Goal: Transaction & Acquisition: Purchase product/service

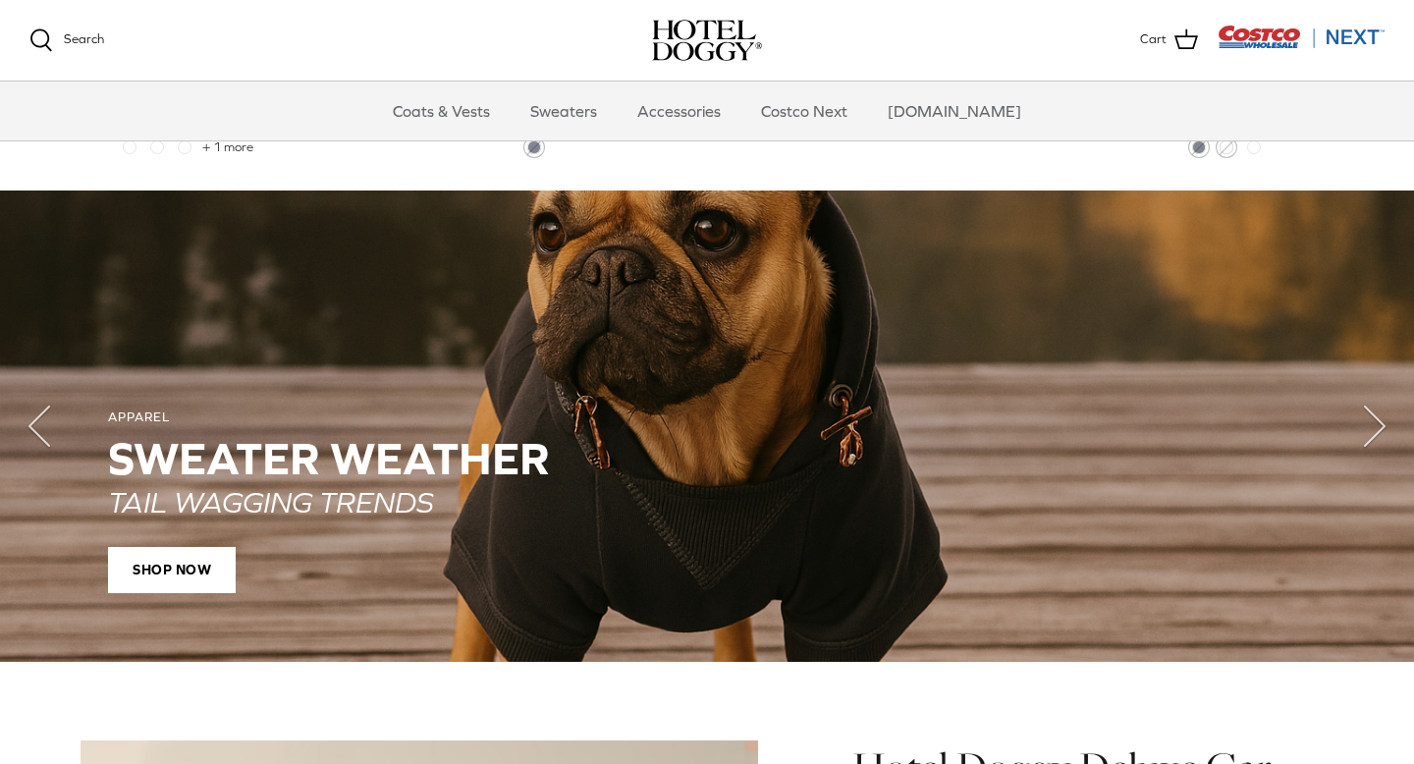
scroll to position [1345, 0]
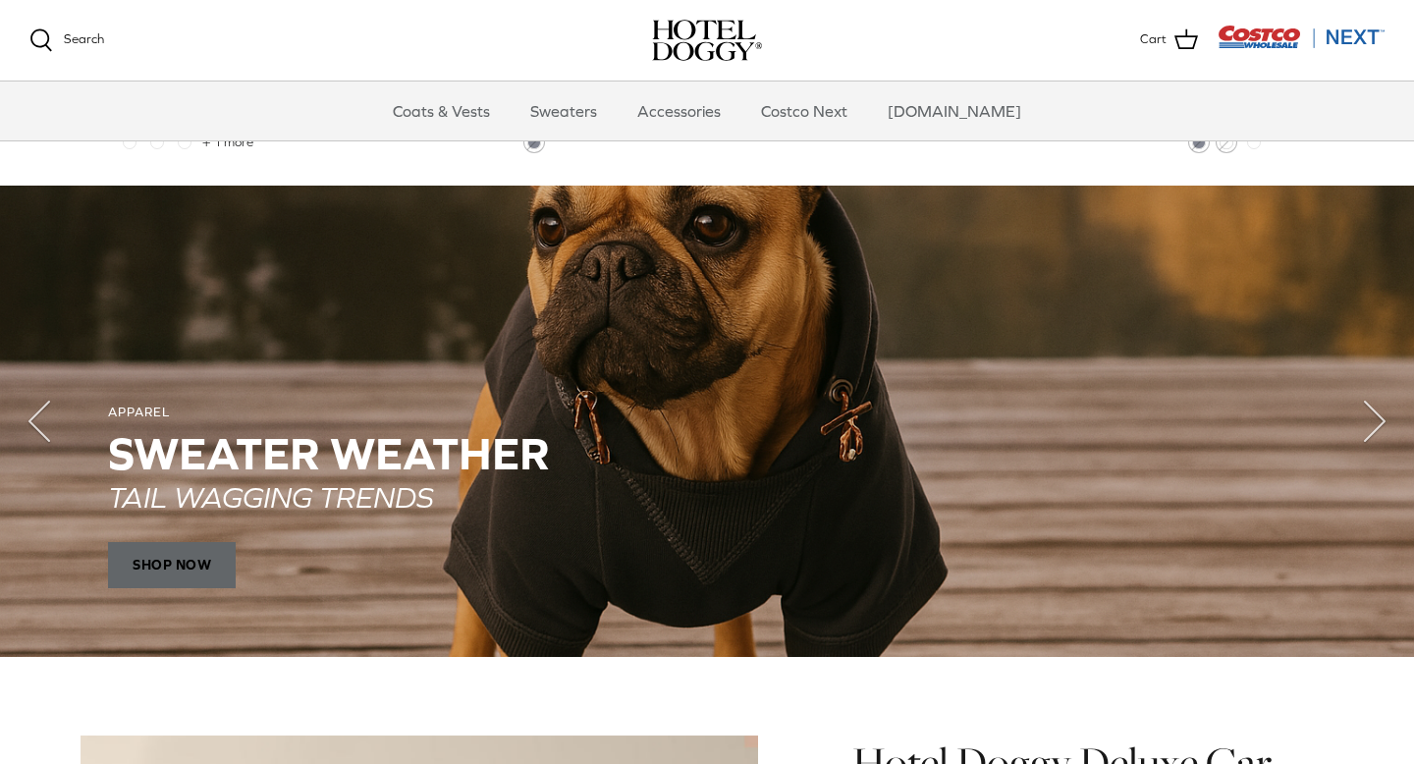
click at [174, 575] on span "SHOP NOW" at bounding box center [172, 564] width 128 height 47
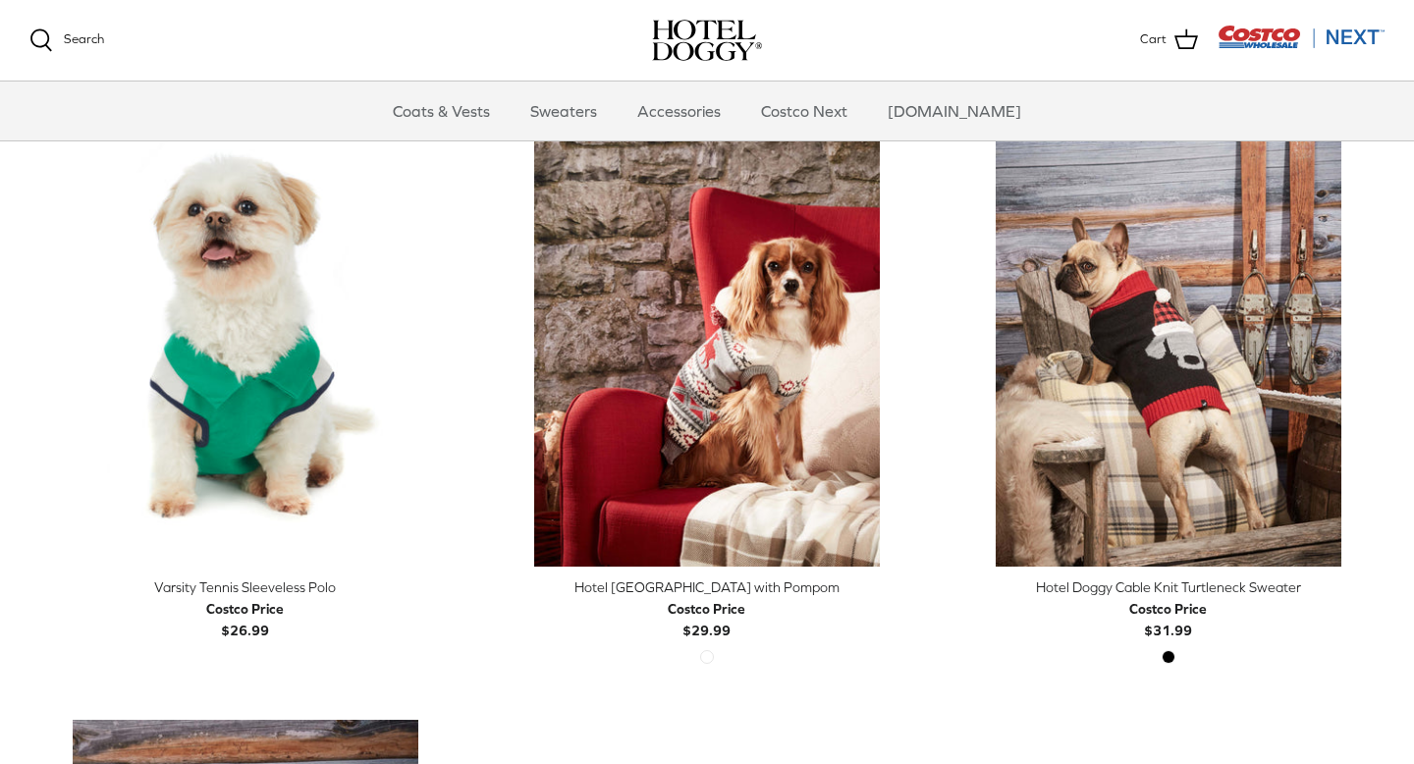
scroll to position [472, 0]
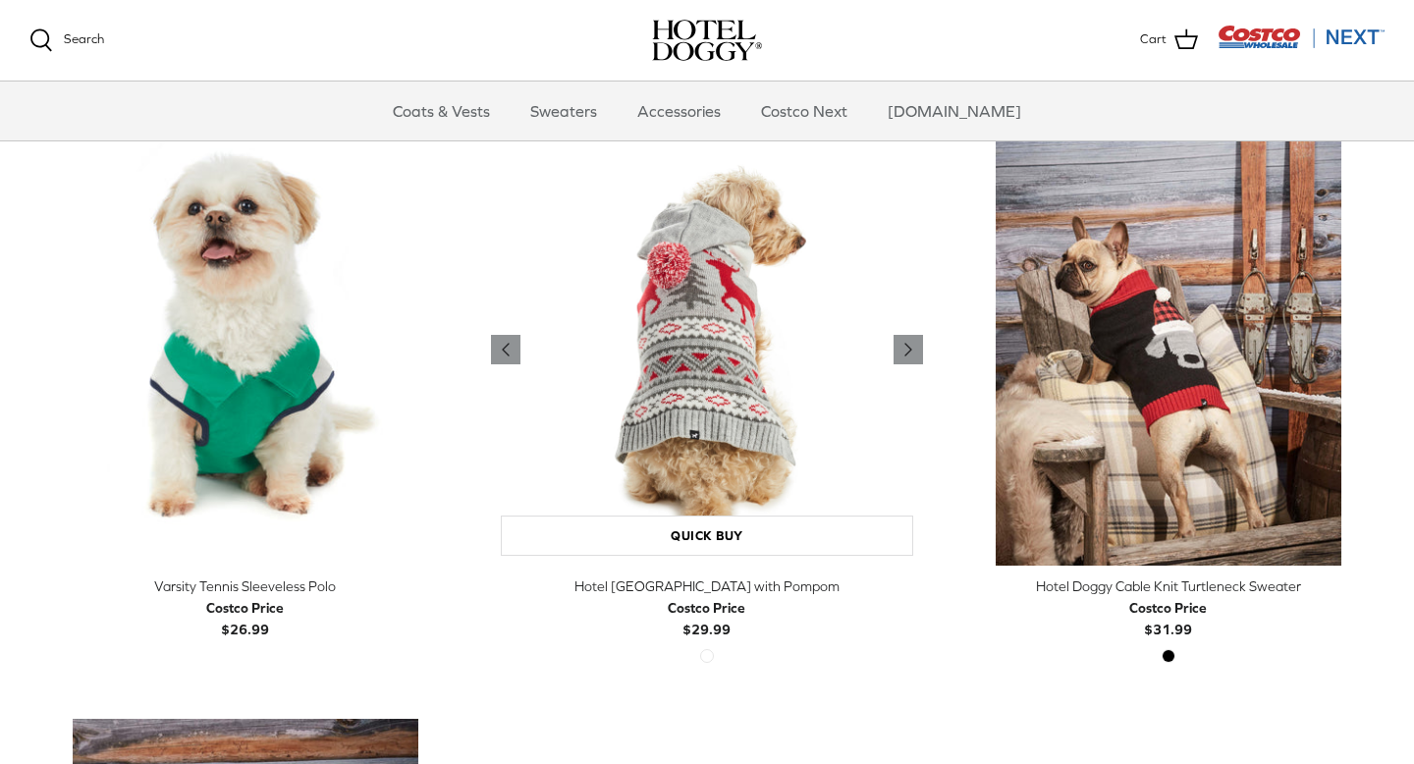
click at [715, 425] on img "Hotel Doggy Fair Isle Sweater with Pompom" at bounding box center [707, 350] width 432 height 432
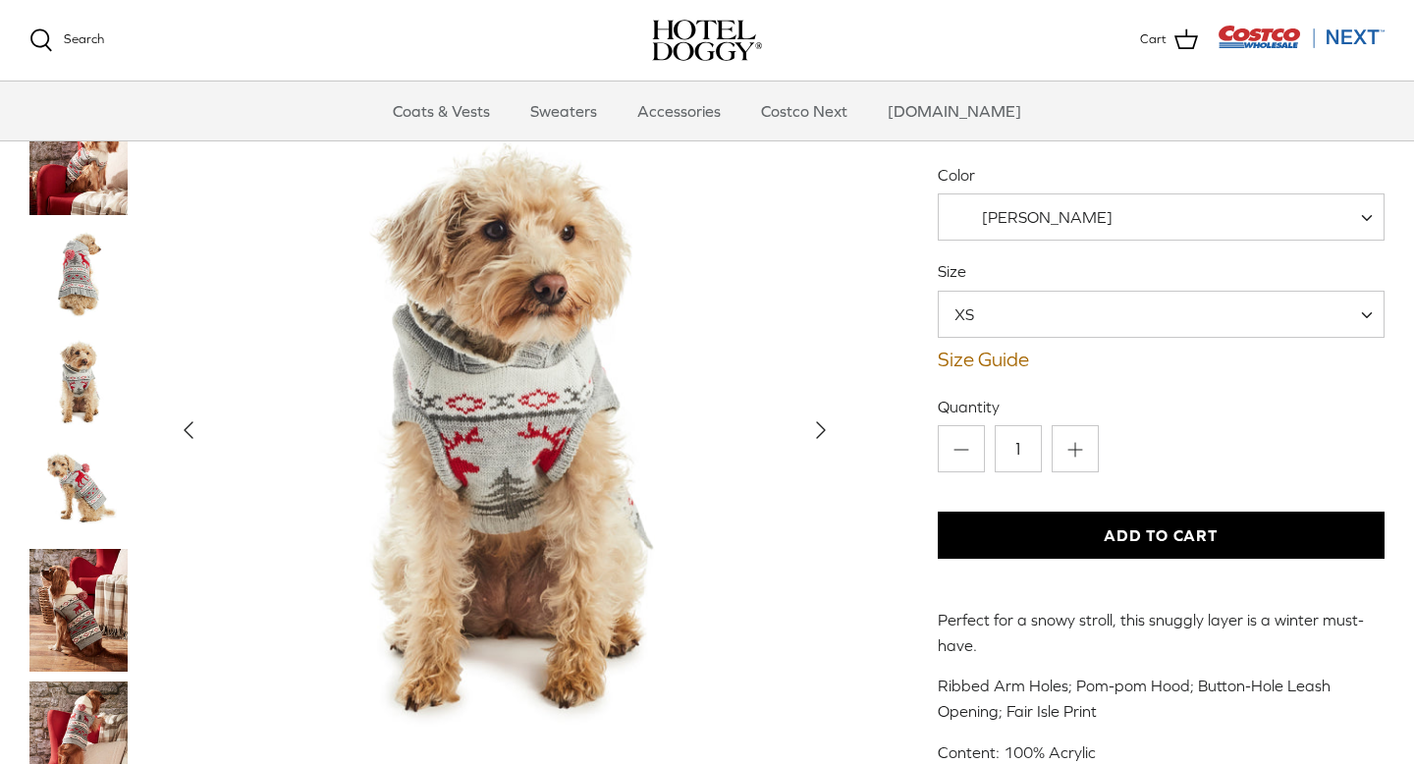
scroll to position [53, 0]
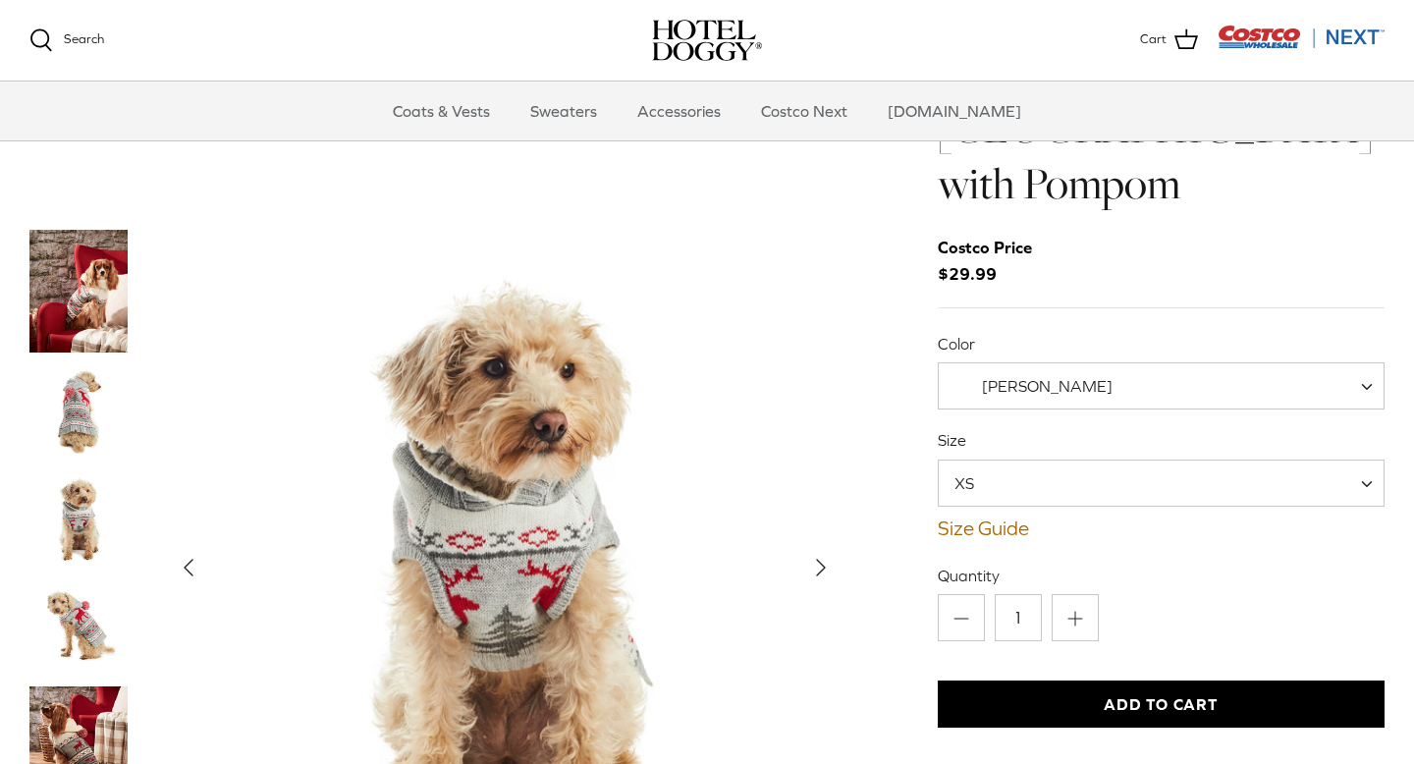
click at [84, 372] on img "Thumbnail Link" at bounding box center [78, 411] width 98 height 98
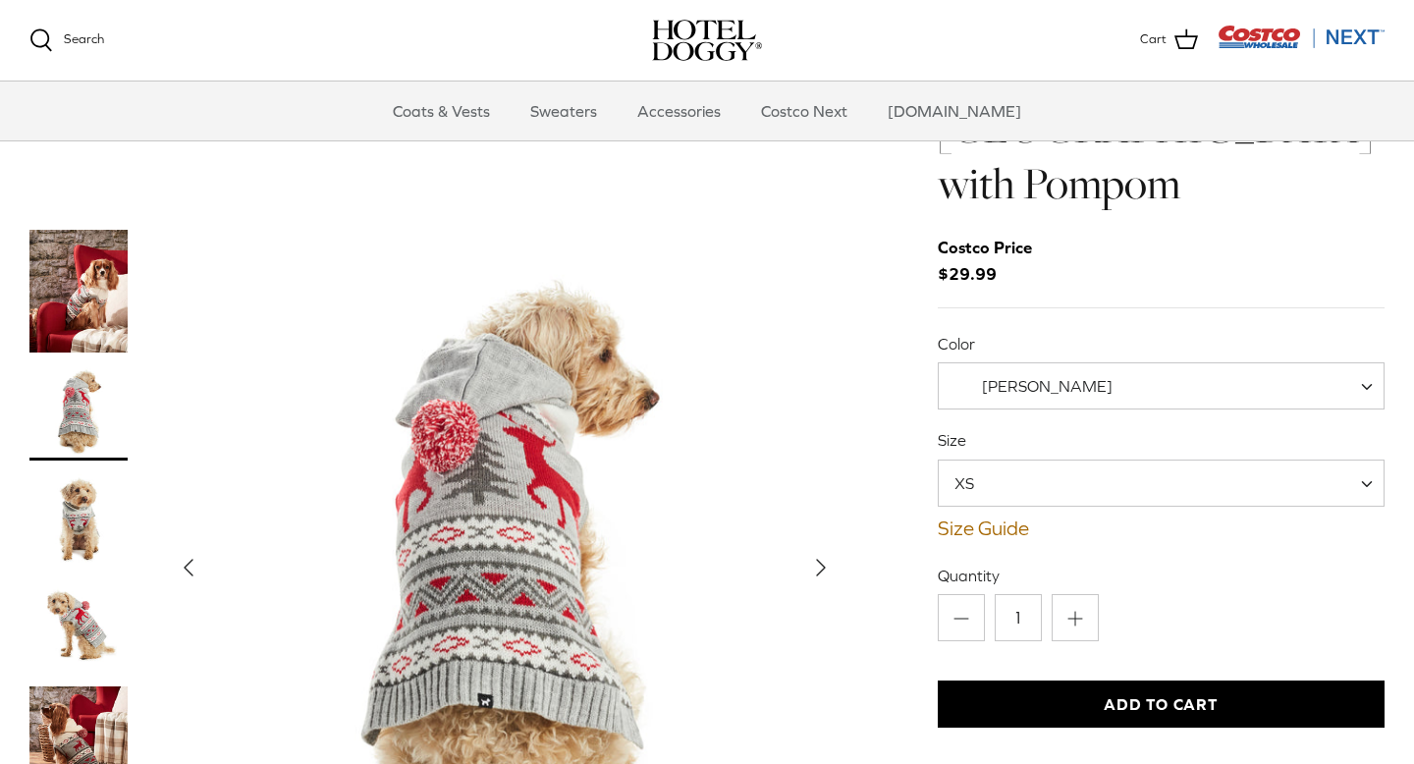
click at [61, 498] on img "Thumbnail Link" at bounding box center [78, 519] width 98 height 98
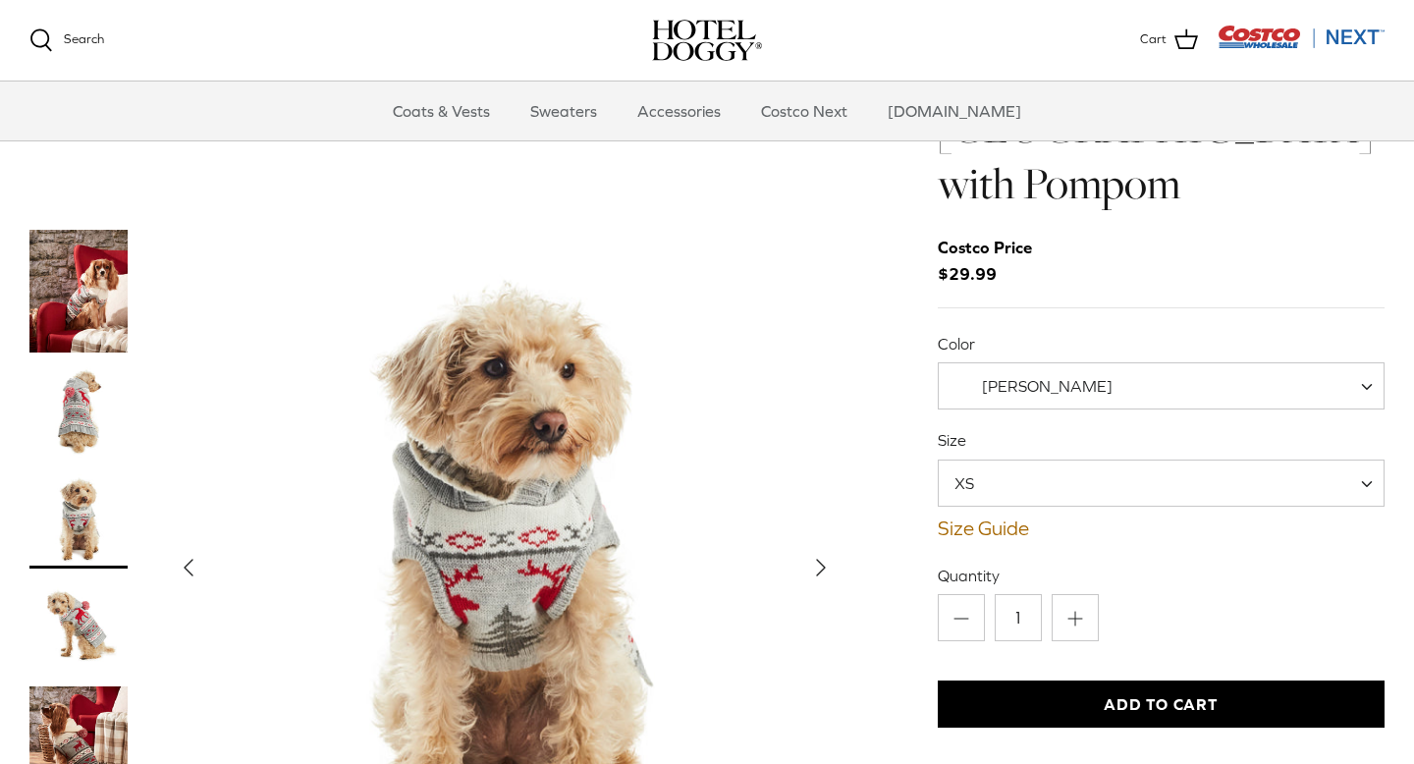
click at [66, 605] on img "Thumbnail Link" at bounding box center [78, 627] width 98 height 98
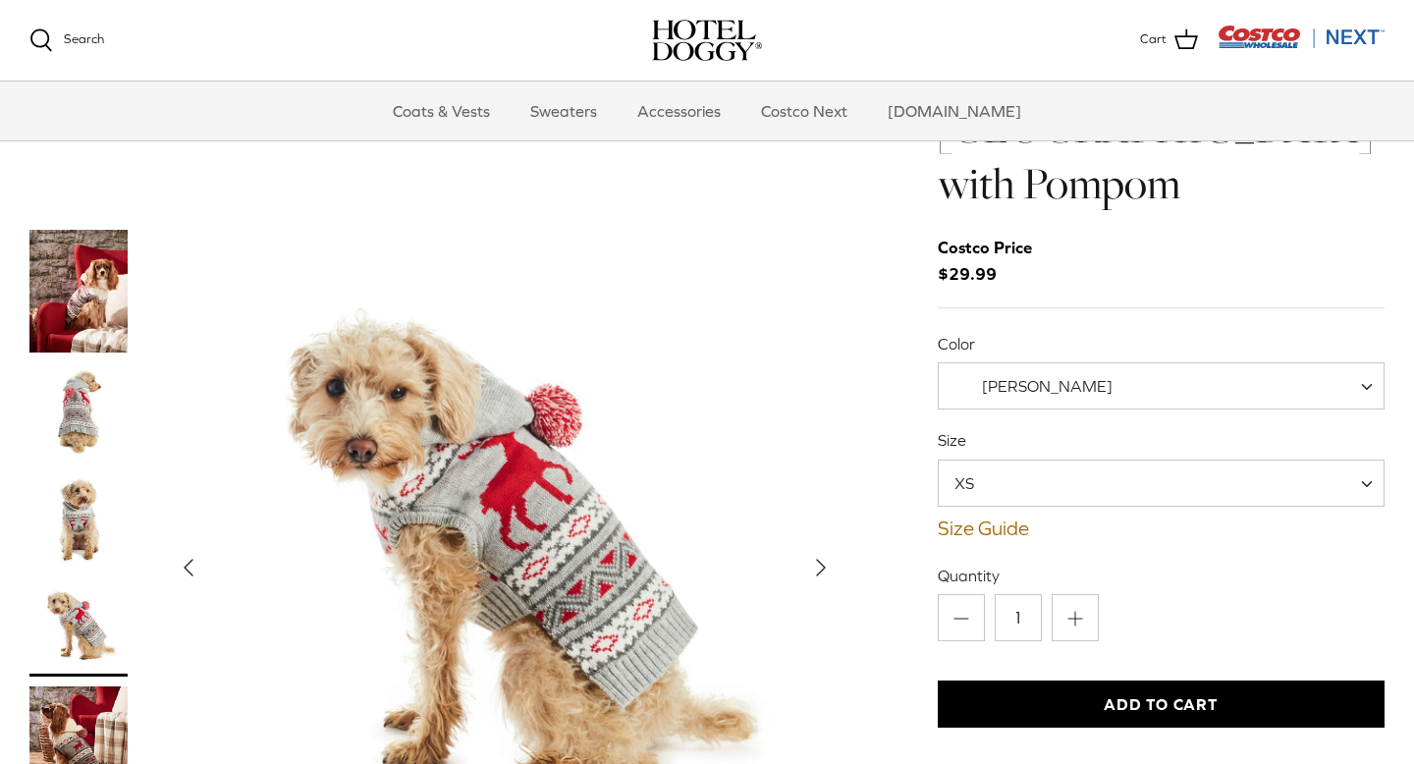
click at [1046, 377] on span "[PERSON_NAME]" at bounding box center [1047, 386] width 131 height 18
click at [1003, 516] on link "Size Guide" at bounding box center [1161, 528] width 447 height 24
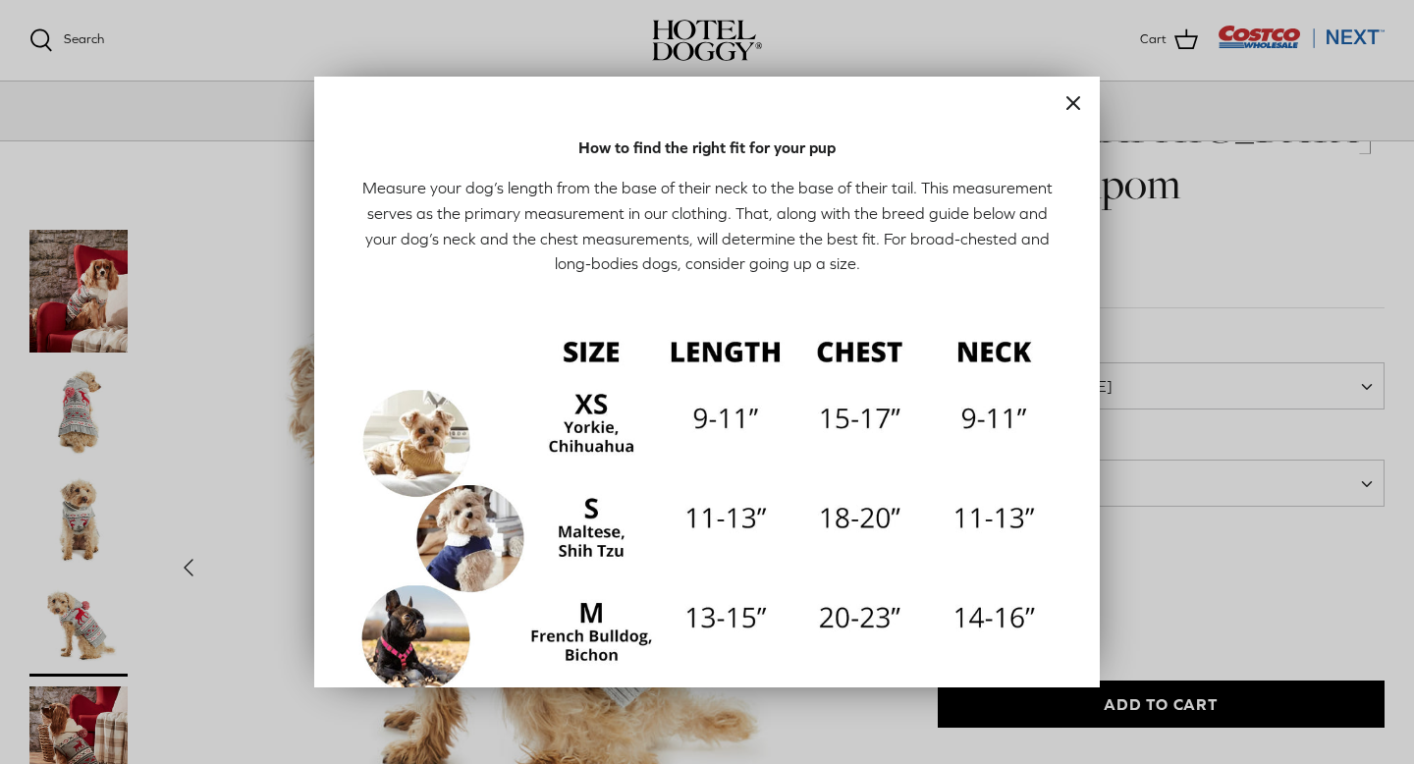
click at [1071, 104] on line "Close" at bounding box center [1073, 103] width 12 height 12
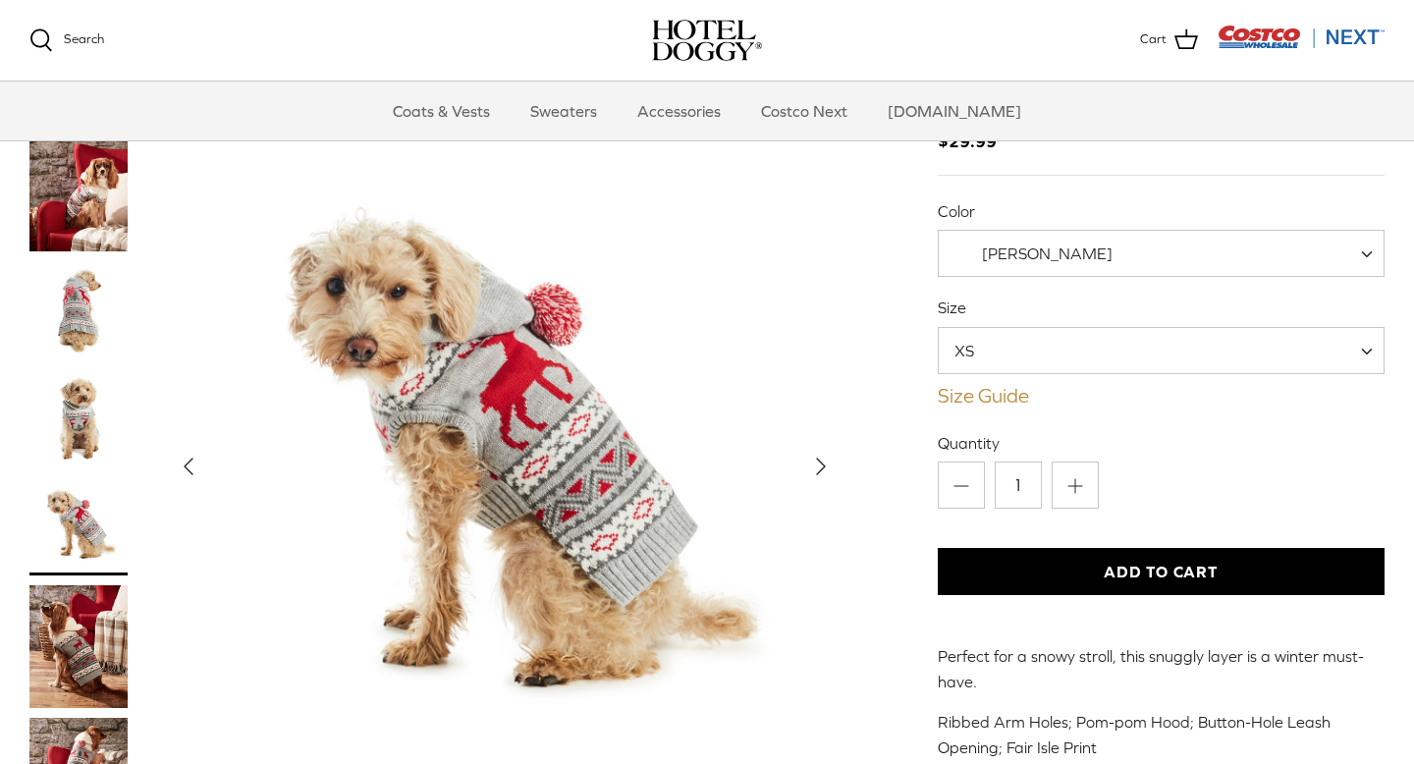
scroll to position [195, 0]
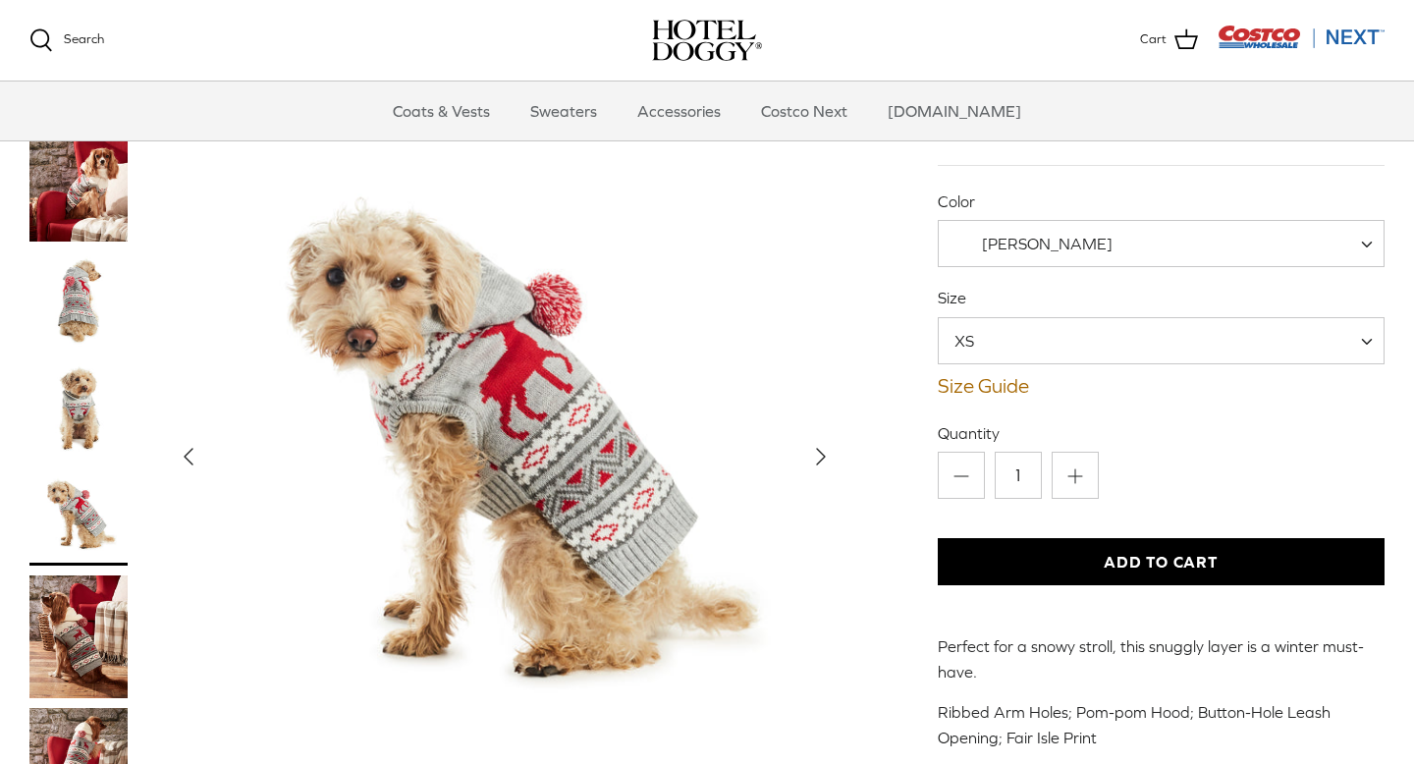
click at [821, 449] on polyline "Next" at bounding box center [821, 457] width 8 height 16
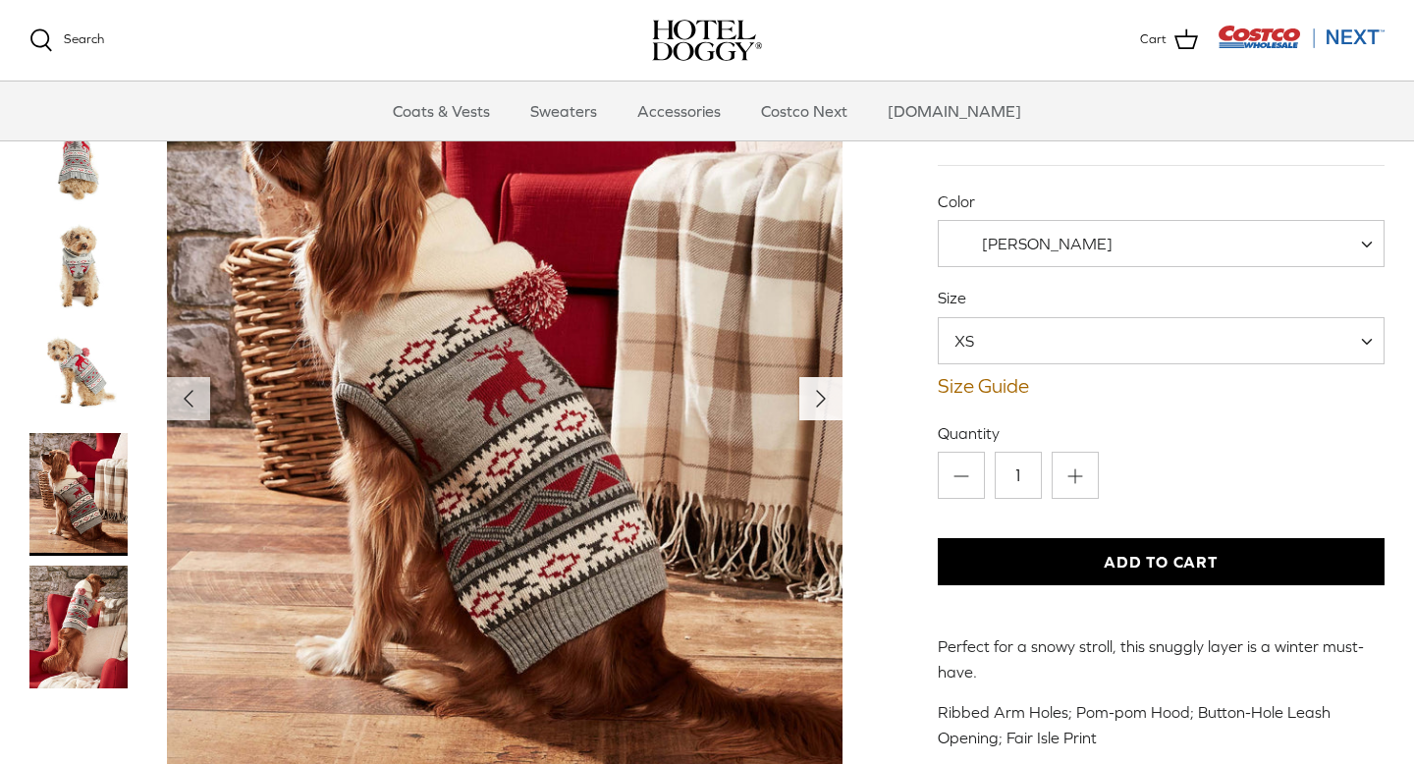
click at [817, 391] on polyline "Next" at bounding box center [821, 399] width 8 height 16
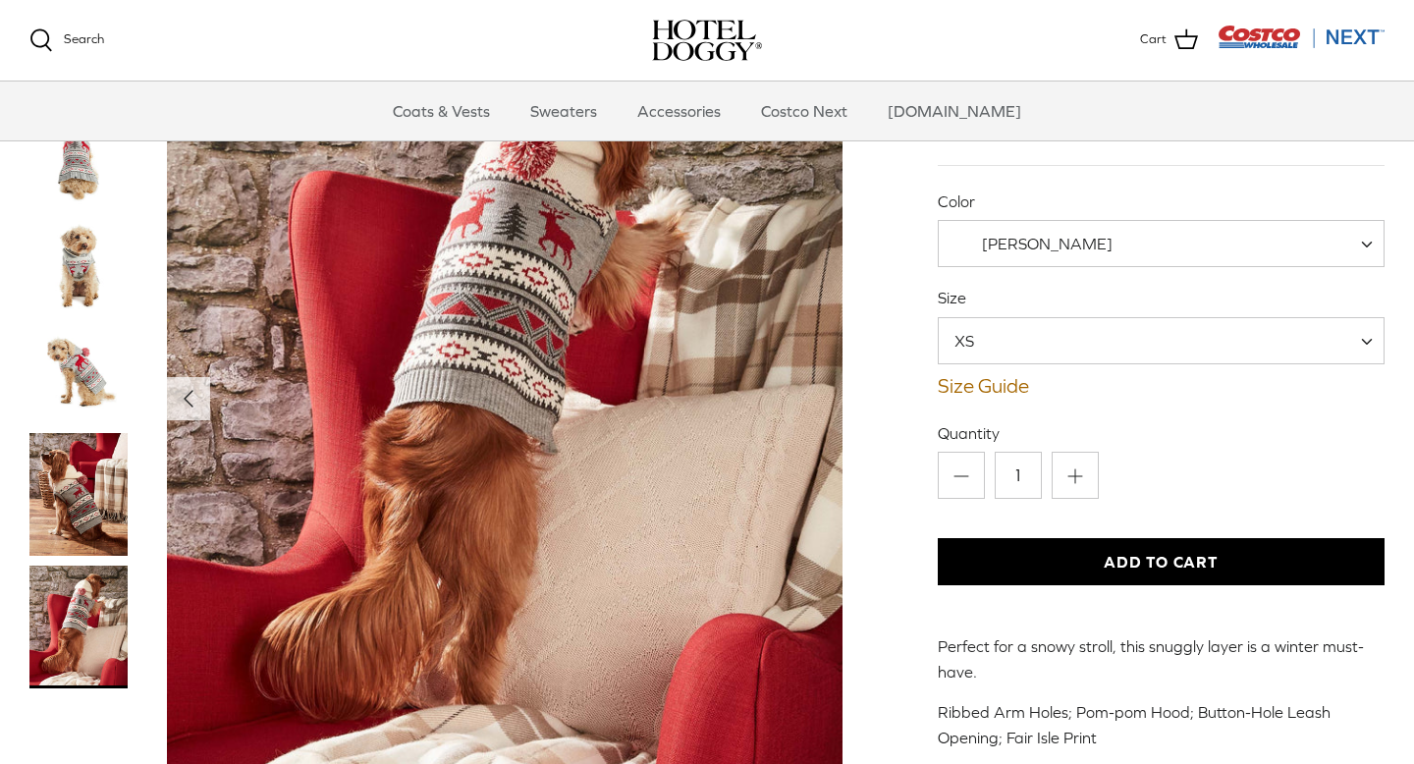
click at [86, 574] on img "Thumbnail Link" at bounding box center [78, 627] width 98 height 123
click at [82, 458] on img "Thumbnail Link" at bounding box center [78, 494] width 98 height 123
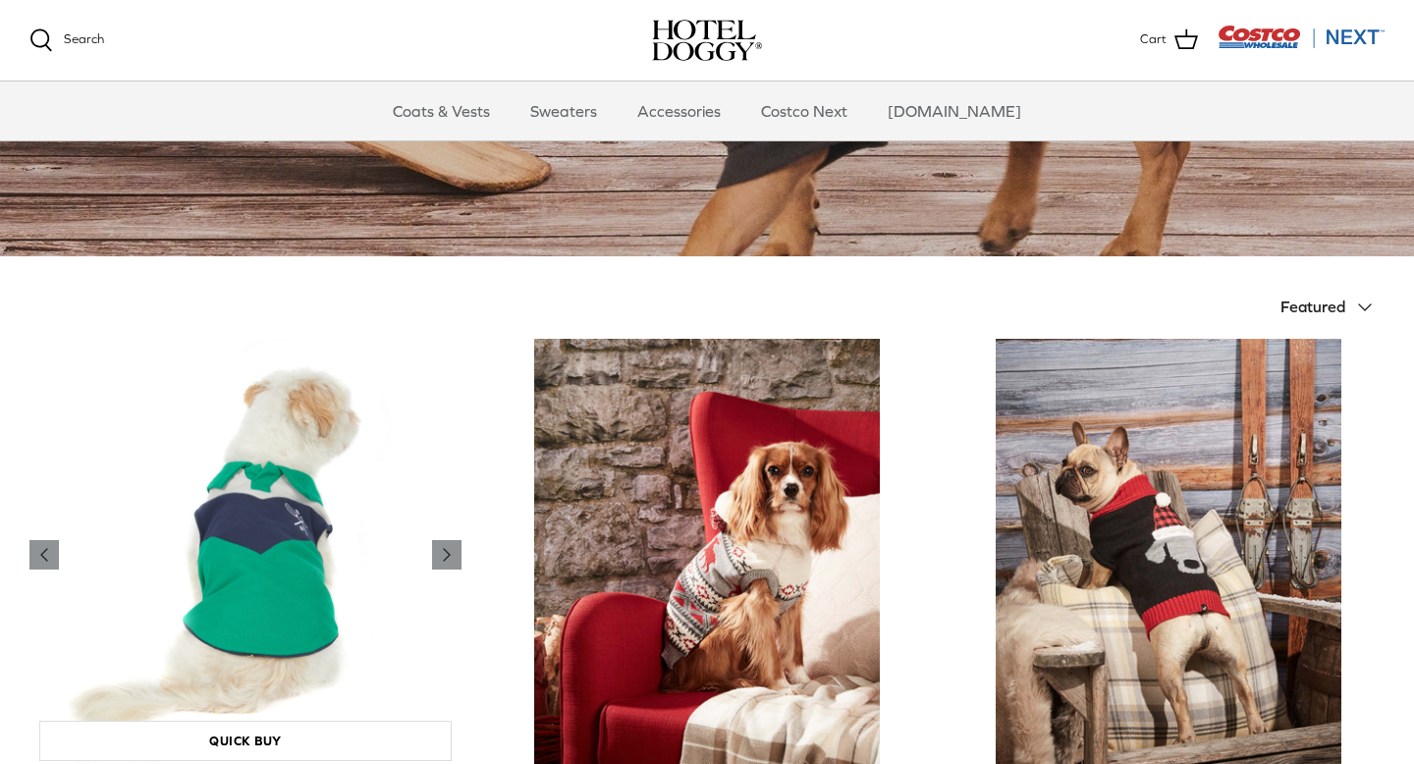
scroll to position [256, 0]
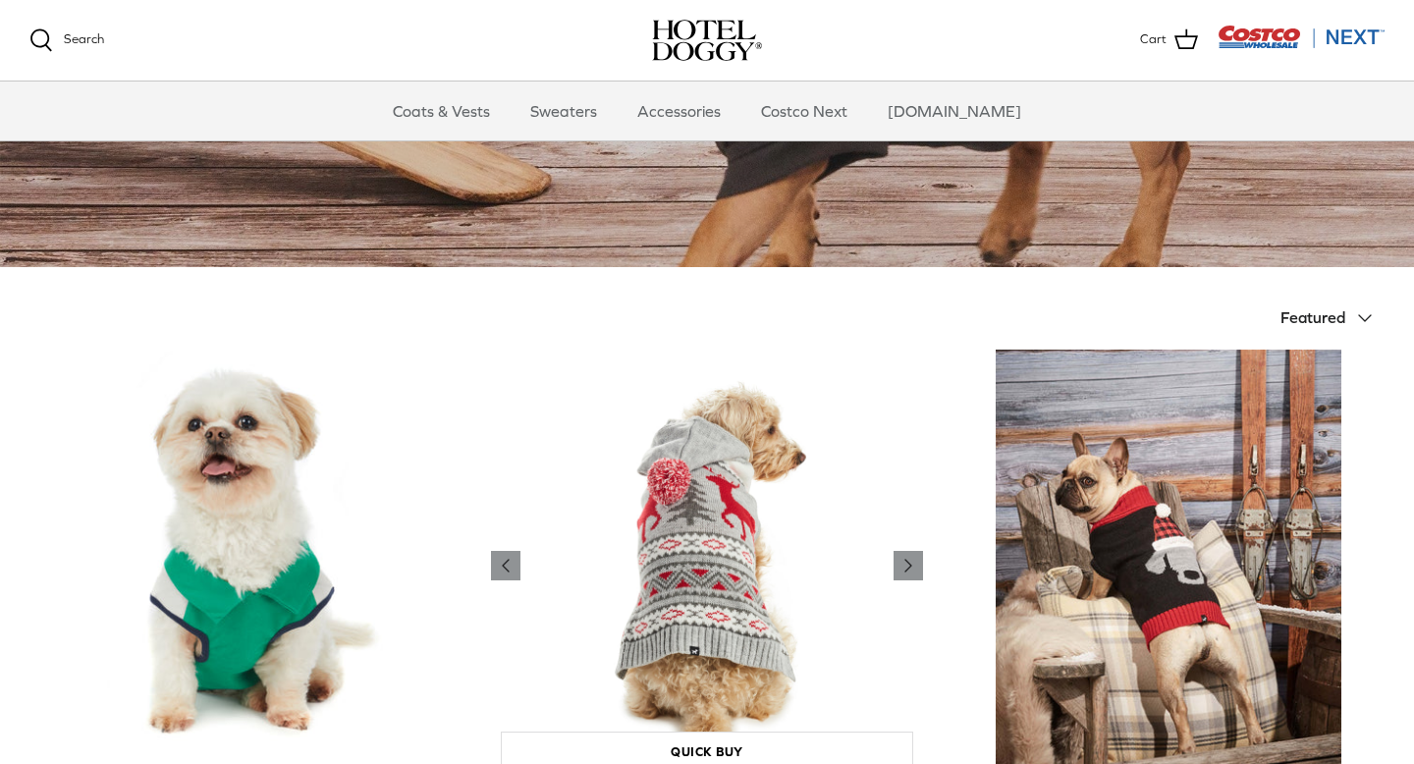
click at [776, 551] on img "Hotel Doggy Fair Isle Sweater with Pompom" at bounding box center [707, 566] width 432 height 432
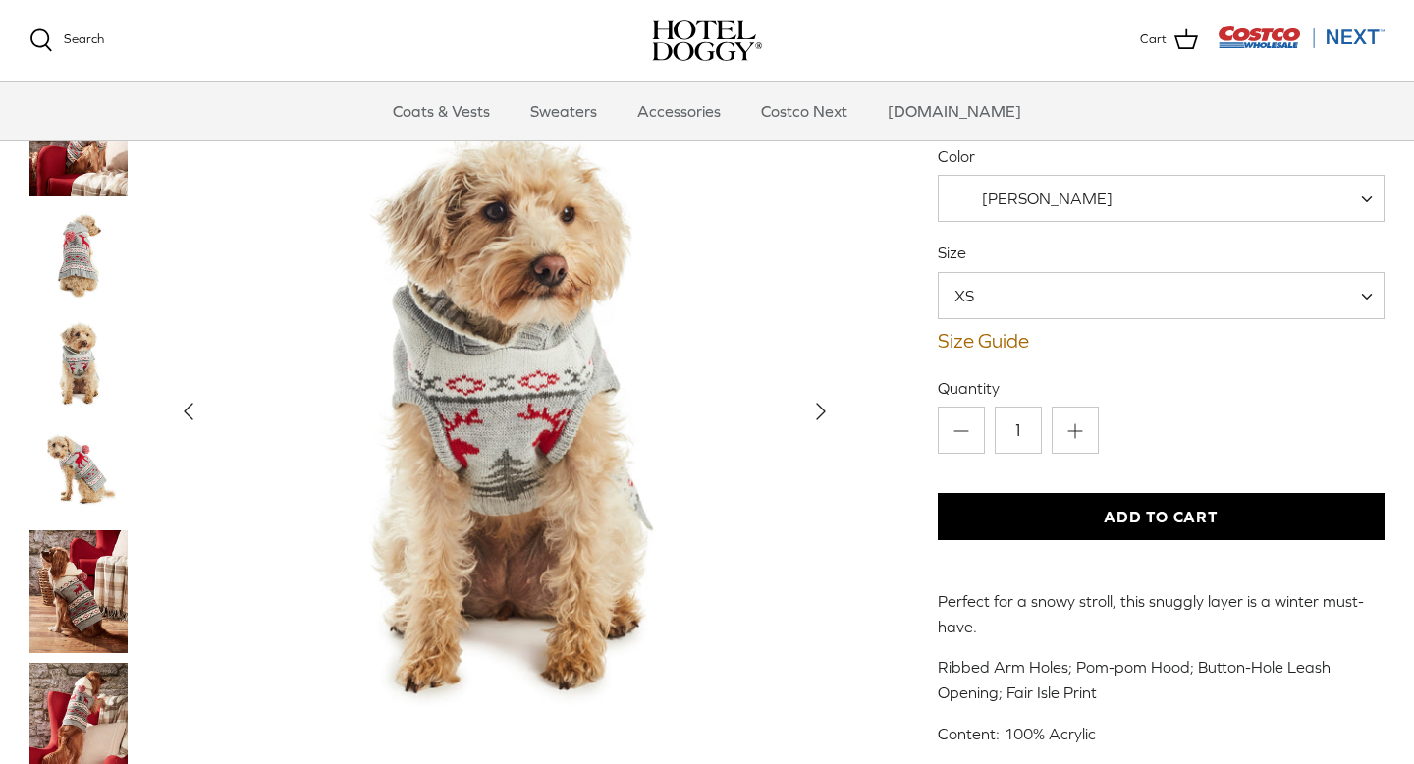
scroll to position [329, 0]
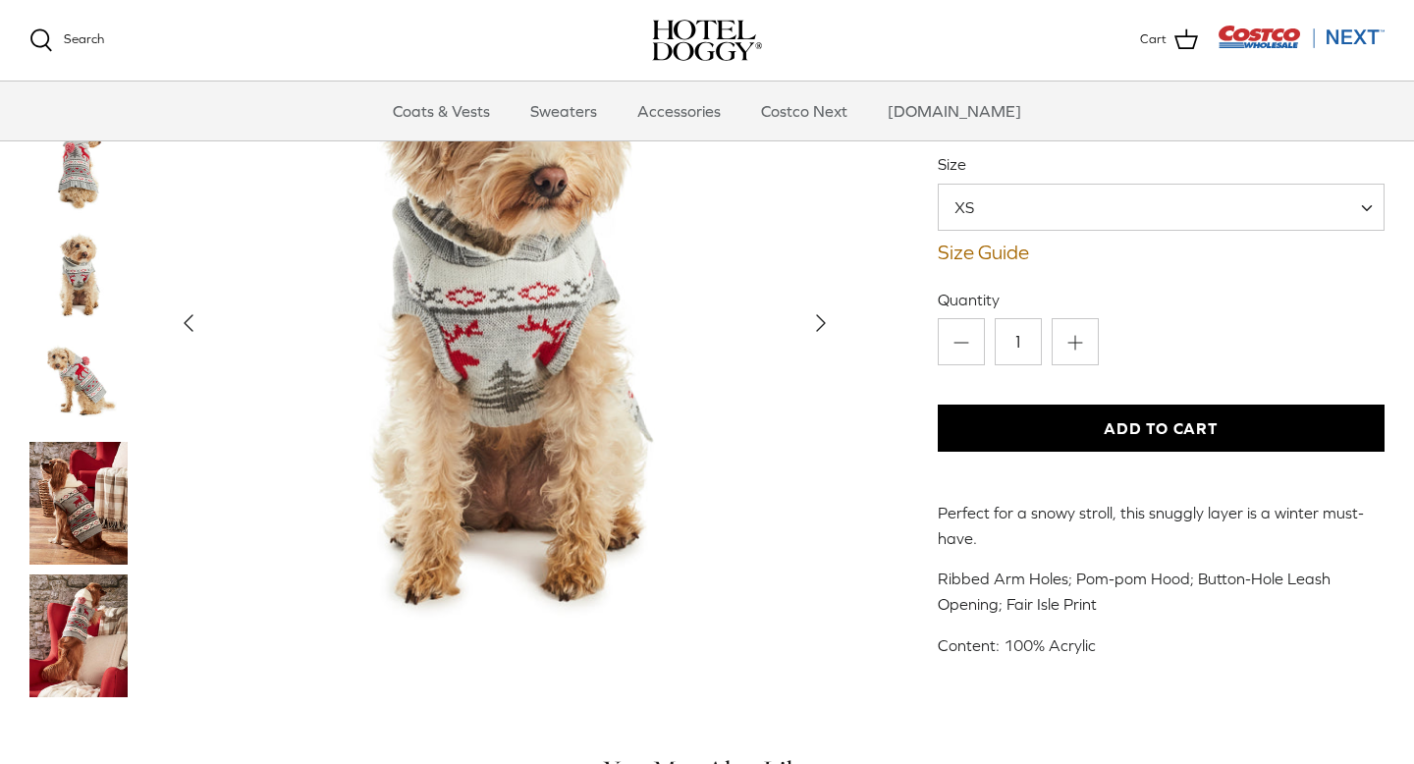
click at [94, 341] on img "Thumbnail Link" at bounding box center [78, 383] width 98 height 98
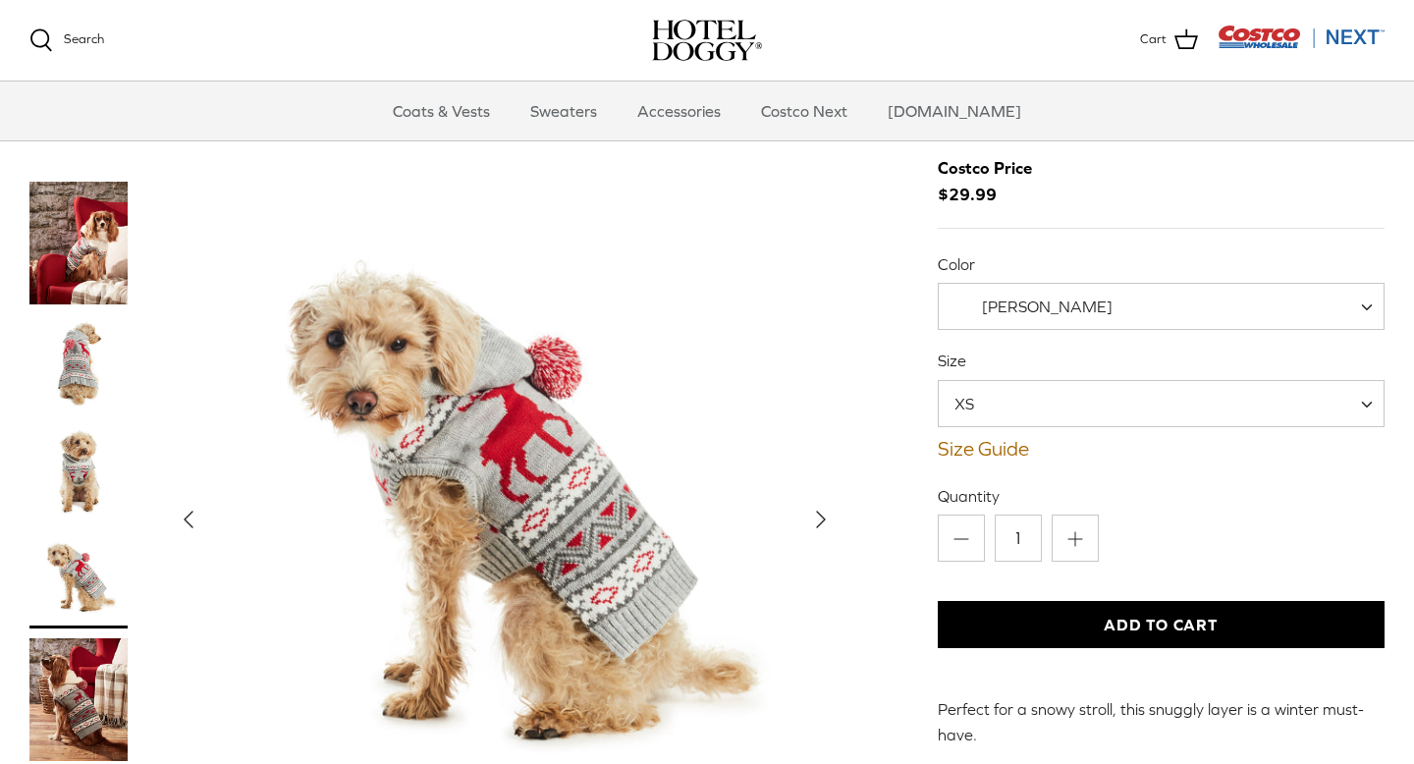
scroll to position [0, 0]
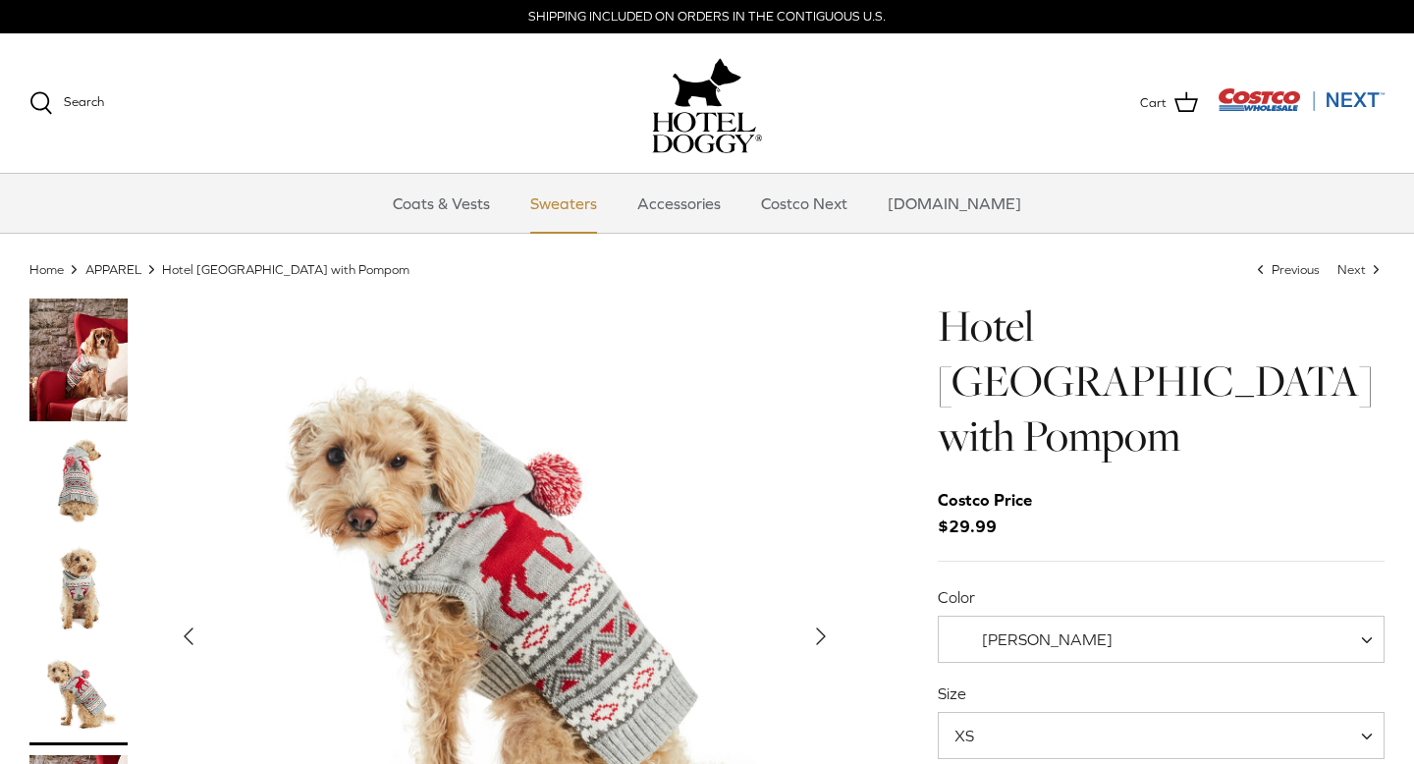
click at [582, 211] on link "Sweaters" at bounding box center [563, 203] width 102 height 59
